Goal: Task Accomplishment & Management: Complete application form

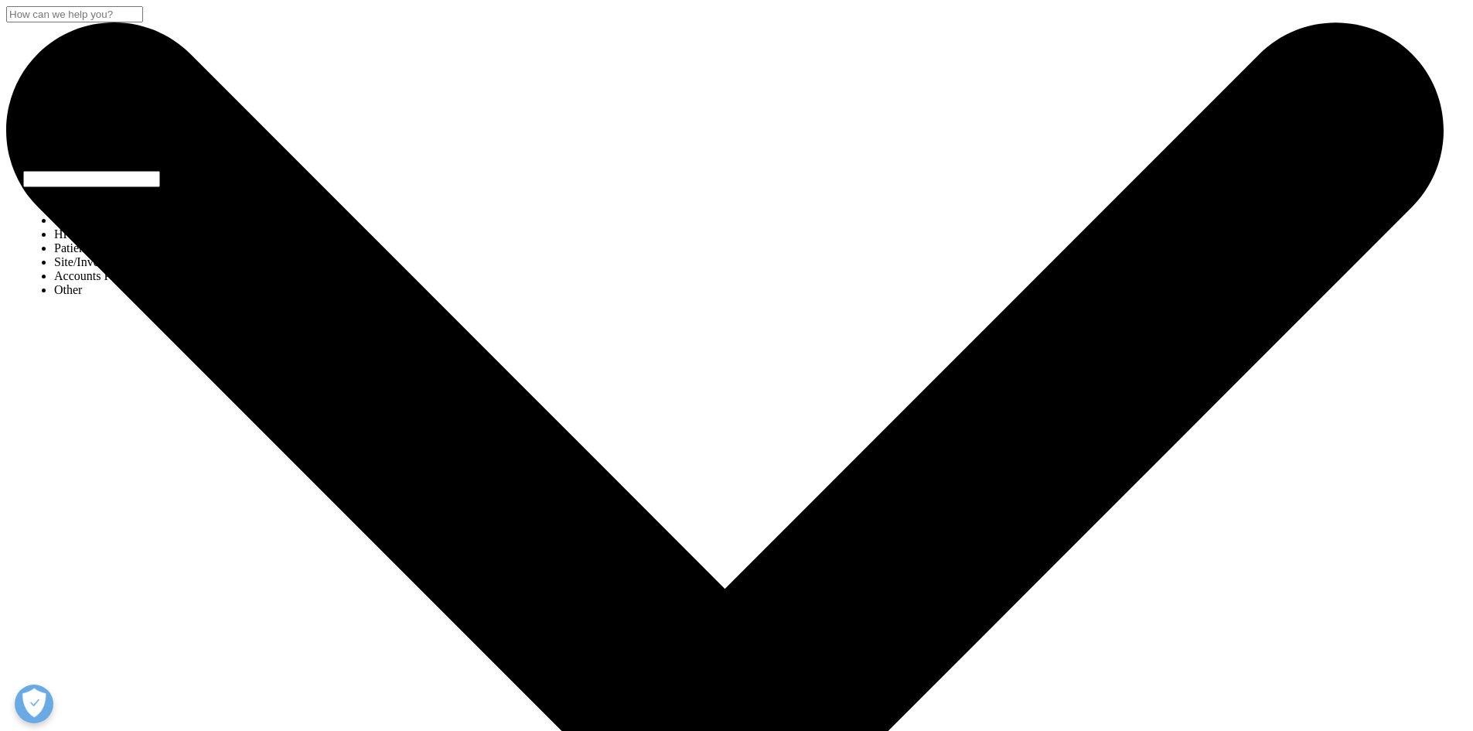
select select "Other"
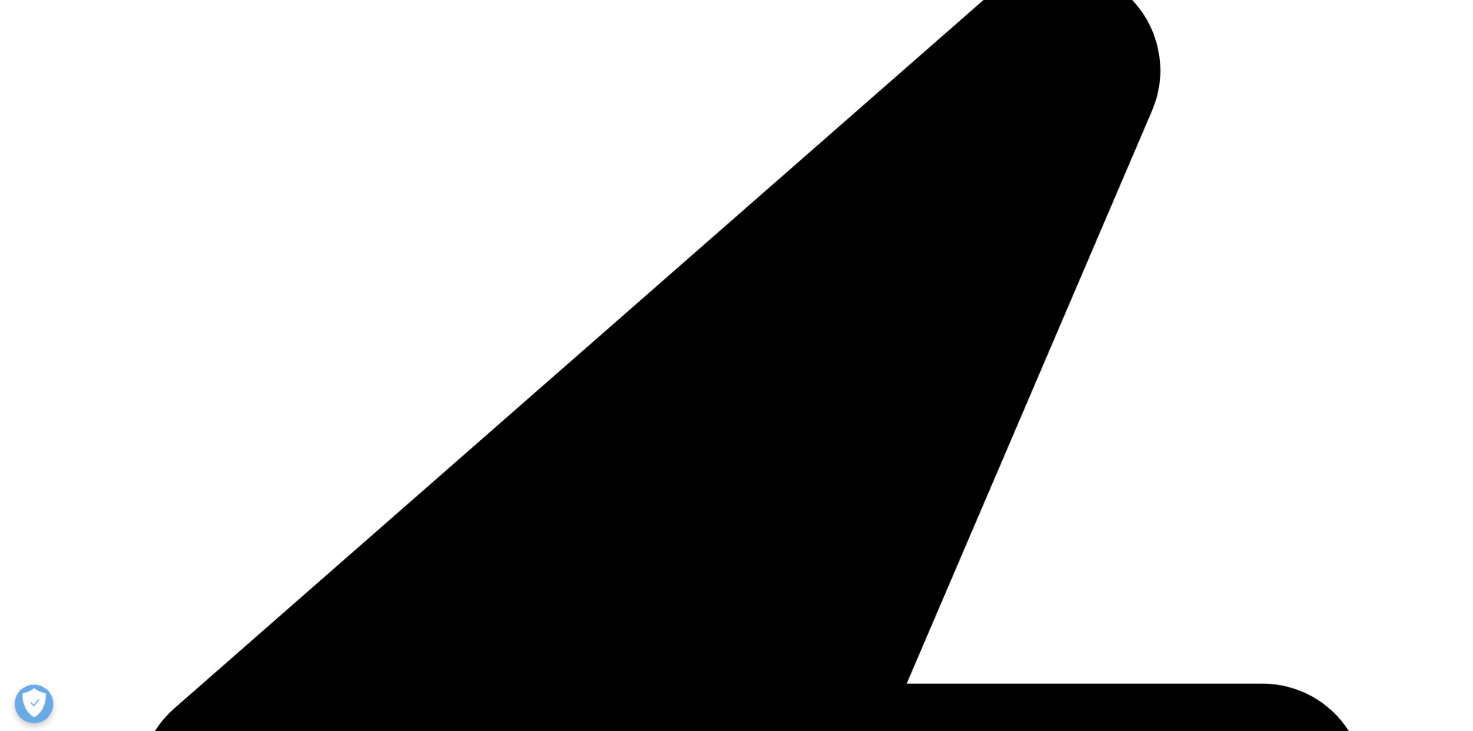
scroll to position [335, 0]
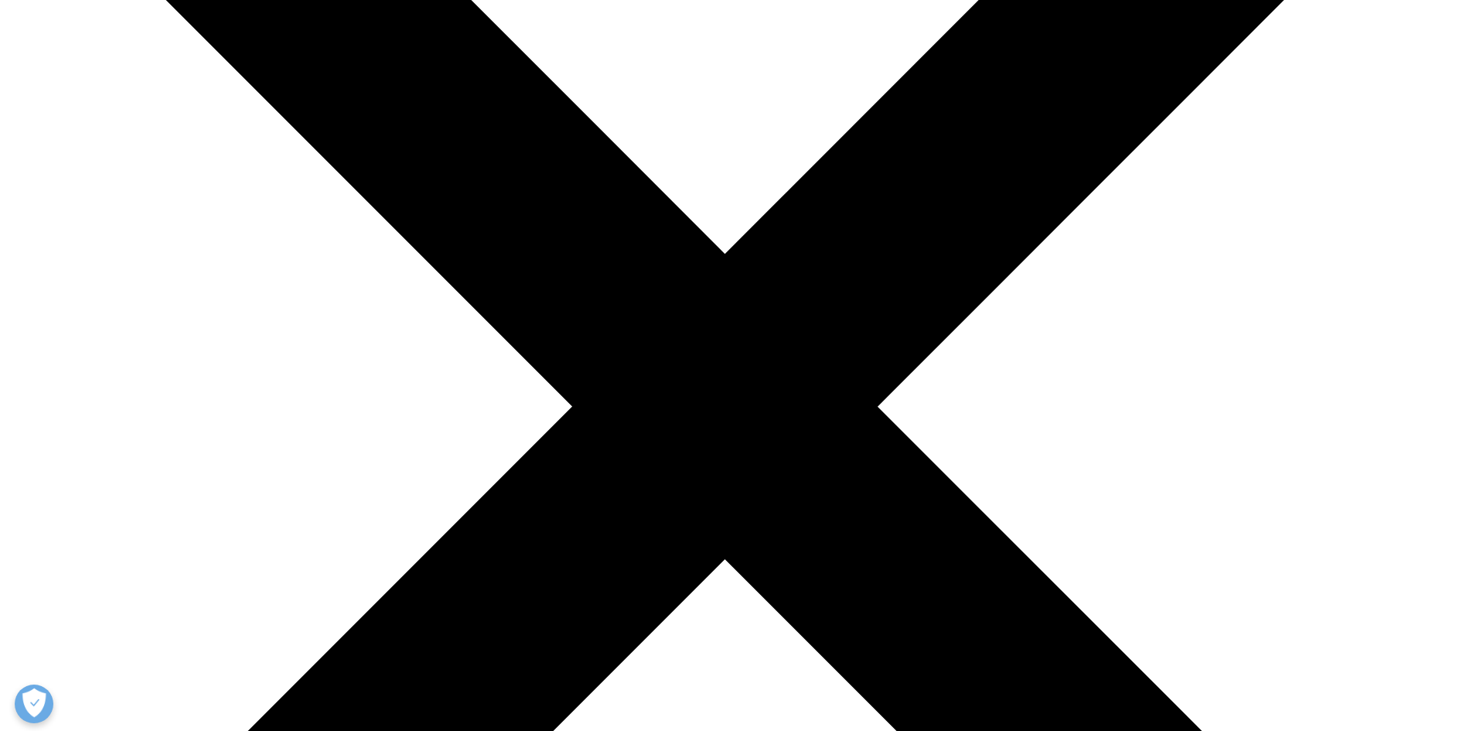
select select "Other"
type input "Divya"
type input "Verma"
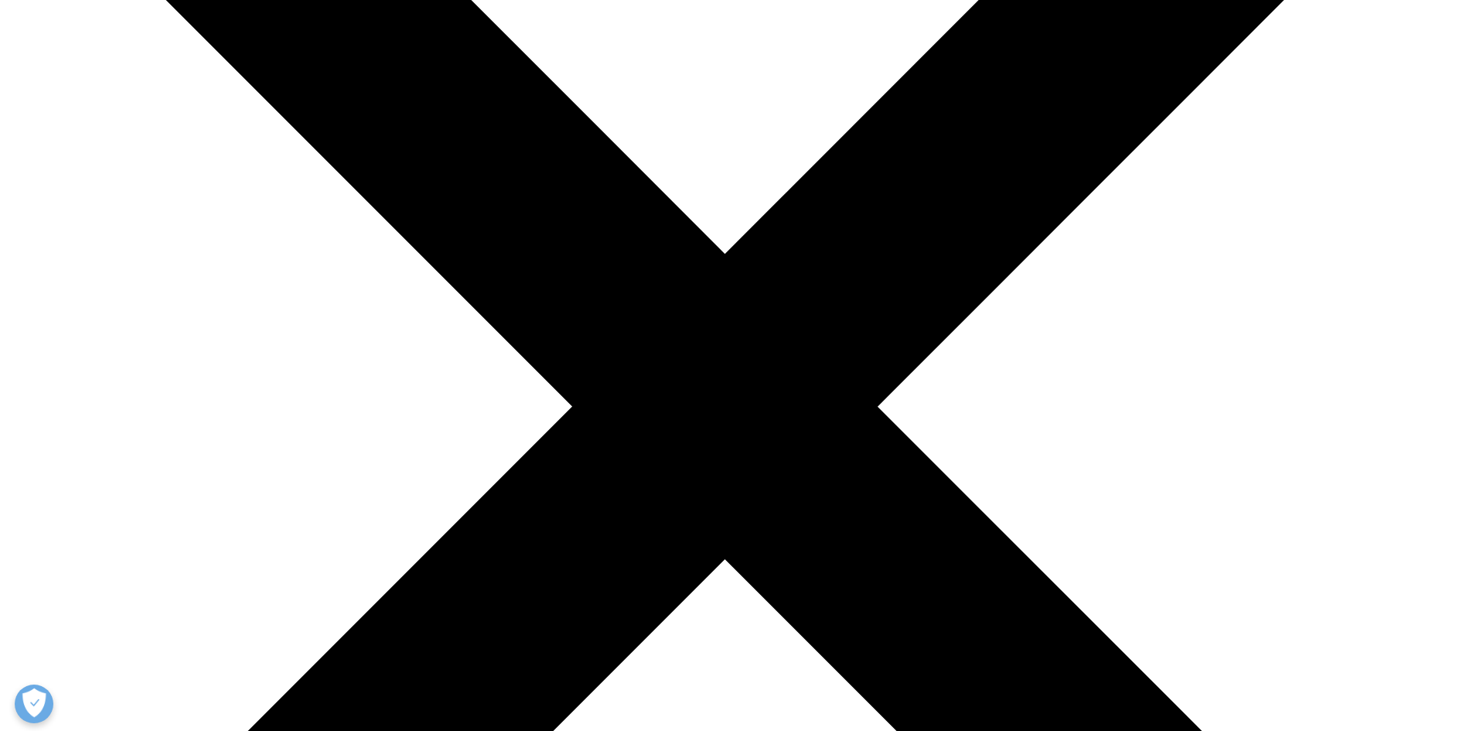
type input "Access to Medicine Foundation"
type input "[EMAIL_ADDRESS][DOMAIN_NAME]"
select select "Netherlands"
type input "Head of Communications"
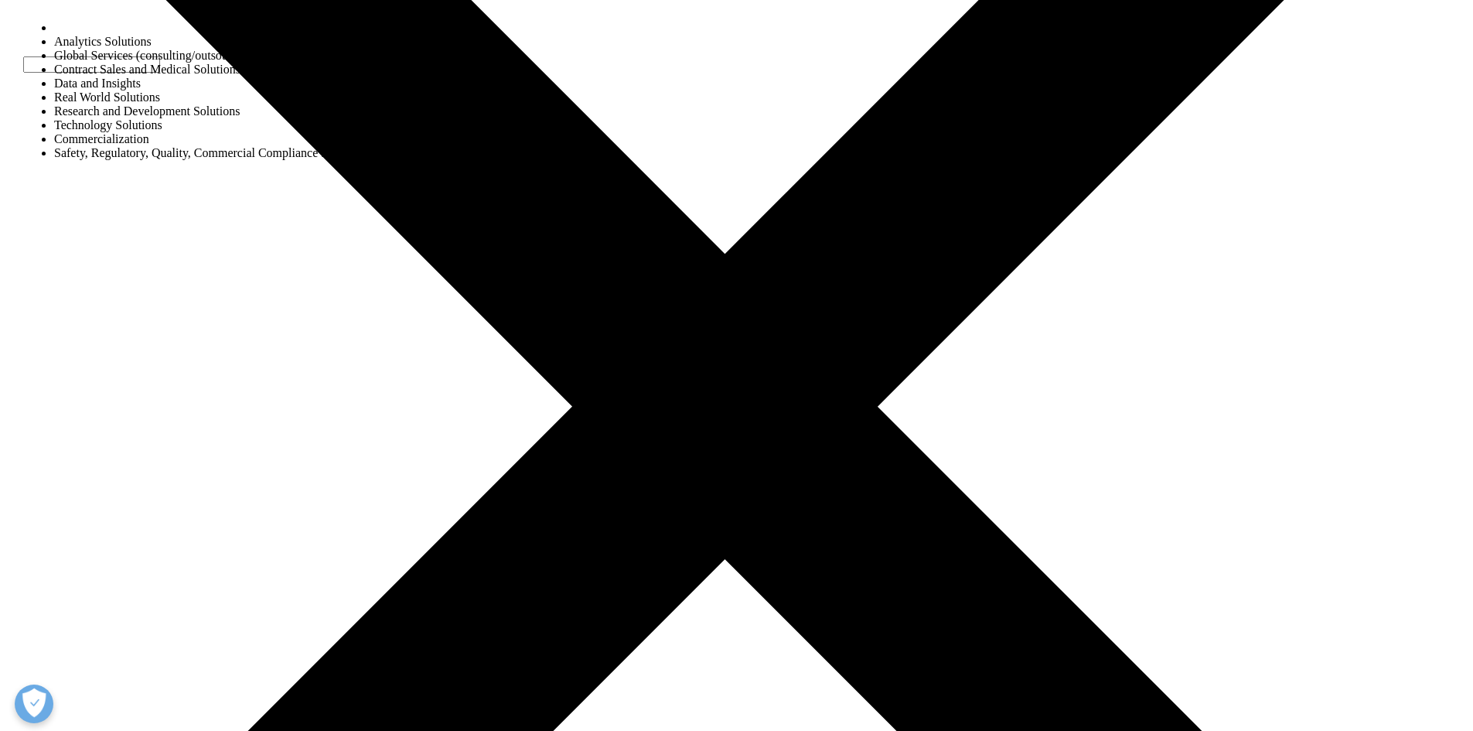
select select "Data and Insights"
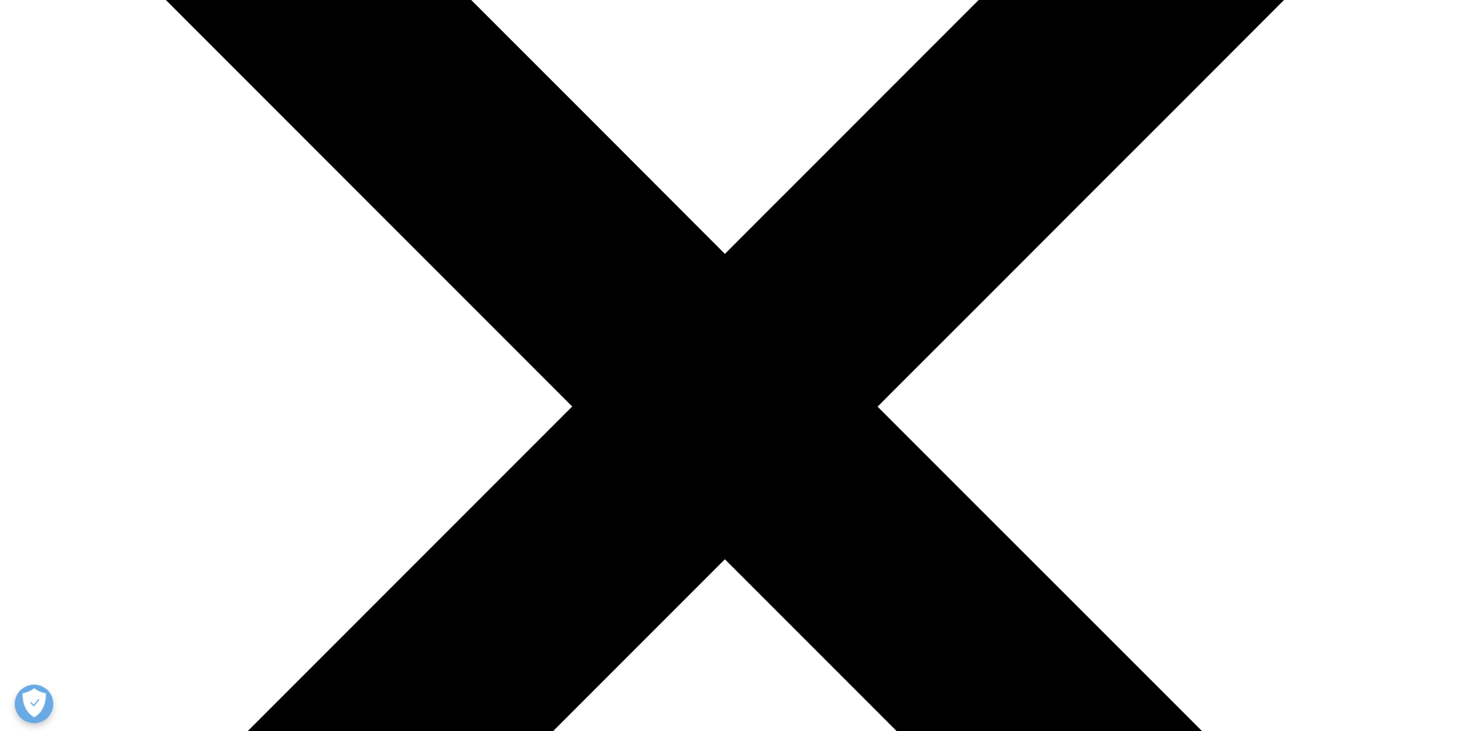
scroll to position [400, 0]
paste textarea "The Access to Medicine Foundation is seeking to partner with a market research …"
drag, startPoint x: 588, startPoint y: 417, endPoint x: 573, endPoint y: 396, distance: 26.0
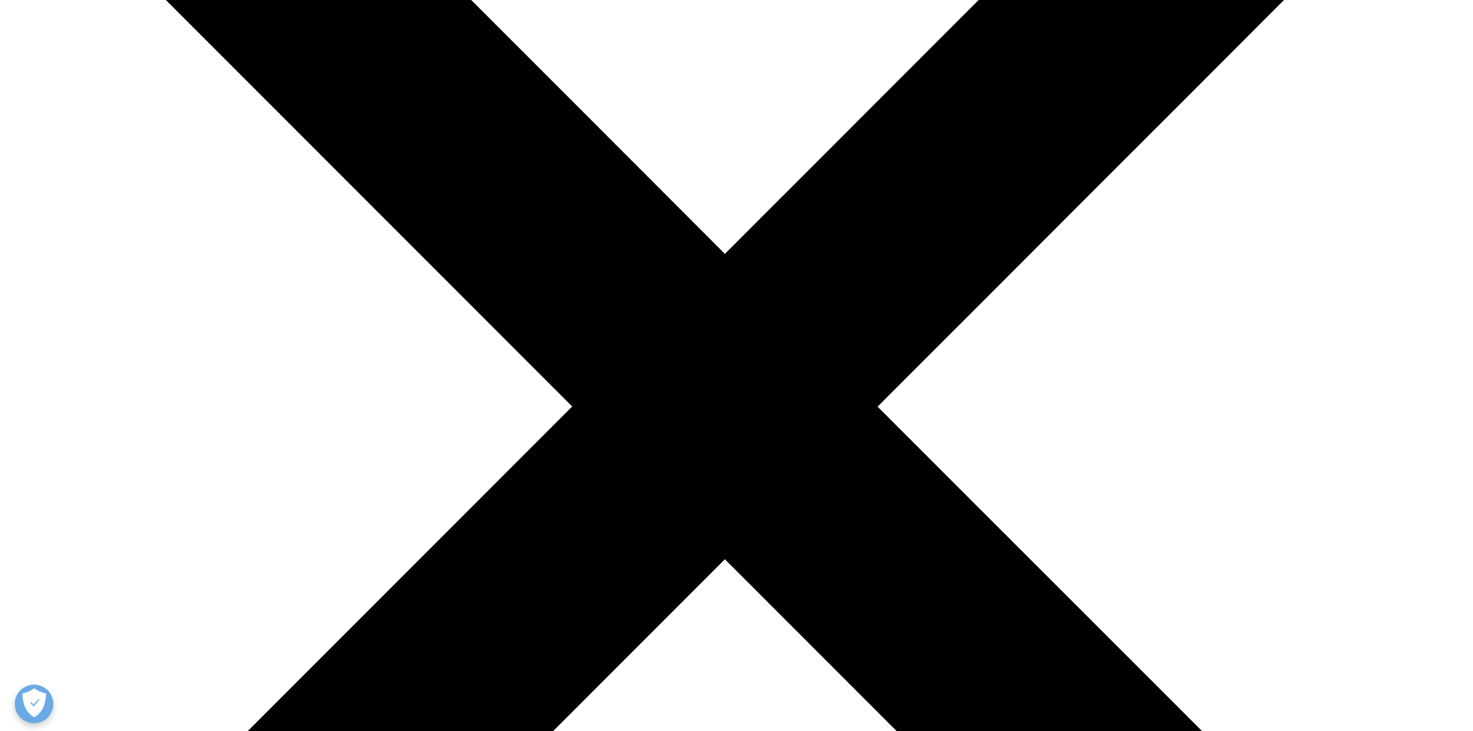
scroll to position [322, 0]
type textarea "The Access to Medicine Foundation is seeking to partner with a market research …"
